Goal: Find specific page/section: Find specific page/section

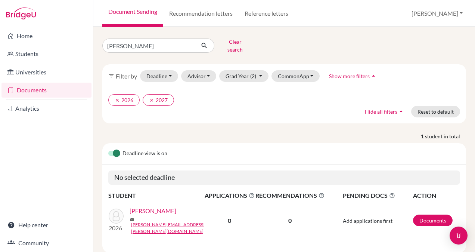
click at [166, 208] on link "[PERSON_NAME]" at bounding box center [153, 210] width 47 height 9
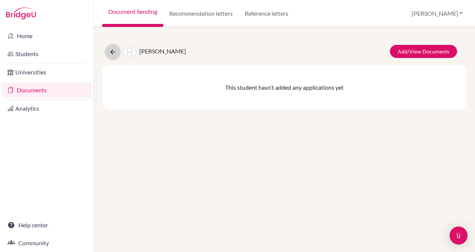
click at [111, 53] on icon at bounding box center [112, 51] width 7 height 7
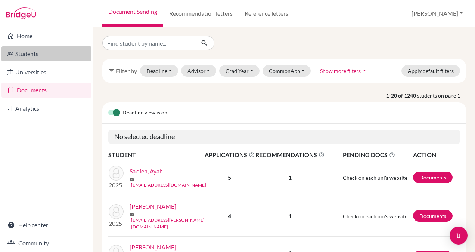
click at [31, 55] on link "Students" at bounding box center [46, 53] width 90 height 15
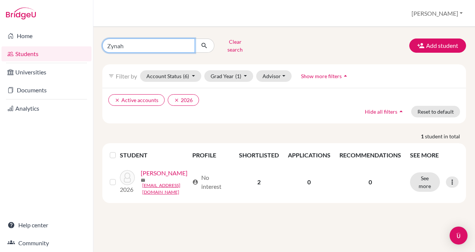
drag, startPoint x: 132, startPoint y: 43, endPoint x: 100, endPoint y: 41, distance: 31.4
click at [100, 41] on div "Zynah Clear search" at bounding box center [159, 45] width 125 height 19
type input "Margarita"
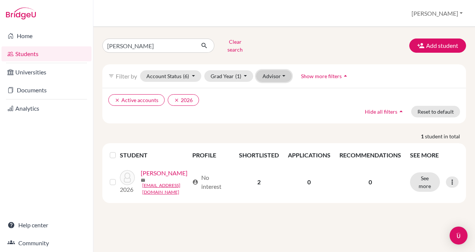
click at [283, 71] on button "Advisor" at bounding box center [273, 76] width 35 height 12
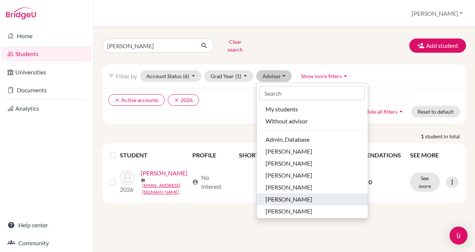
click at [296, 195] on span "Marshall, Brian" at bounding box center [289, 199] width 47 height 9
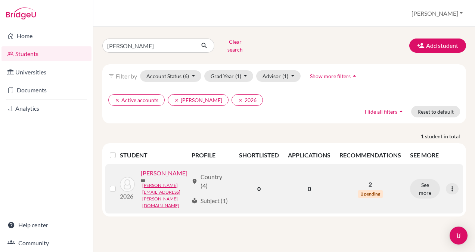
click at [141, 177] on link "[PERSON_NAME]" at bounding box center [164, 173] width 47 height 9
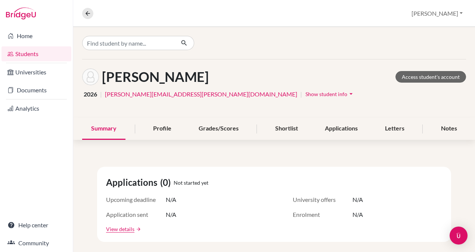
click at [347, 94] on icon "arrow_drop_down" at bounding box center [350, 93] width 7 height 7
